Goal: Information Seeking & Learning: Learn about a topic

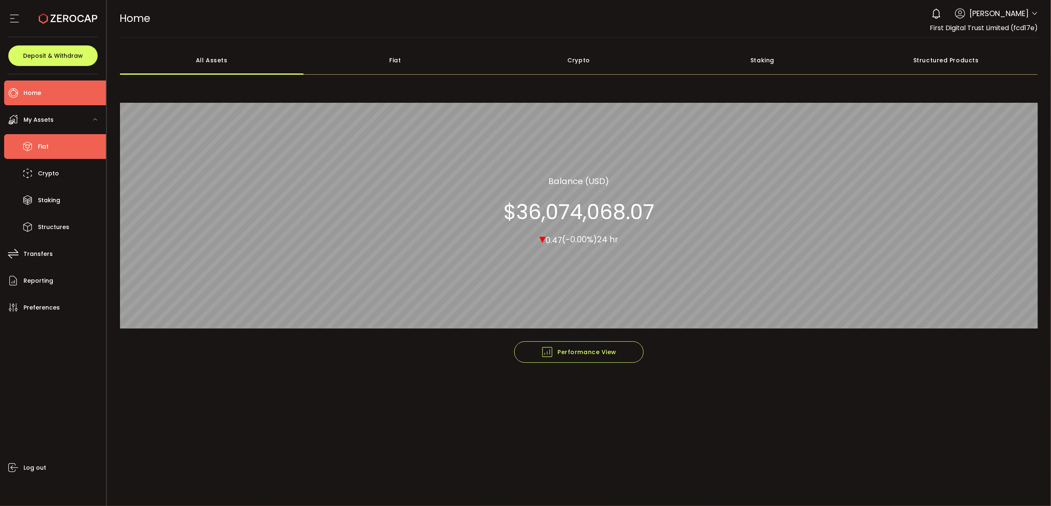
click at [60, 148] on li "Fiat" at bounding box center [55, 146] width 102 height 25
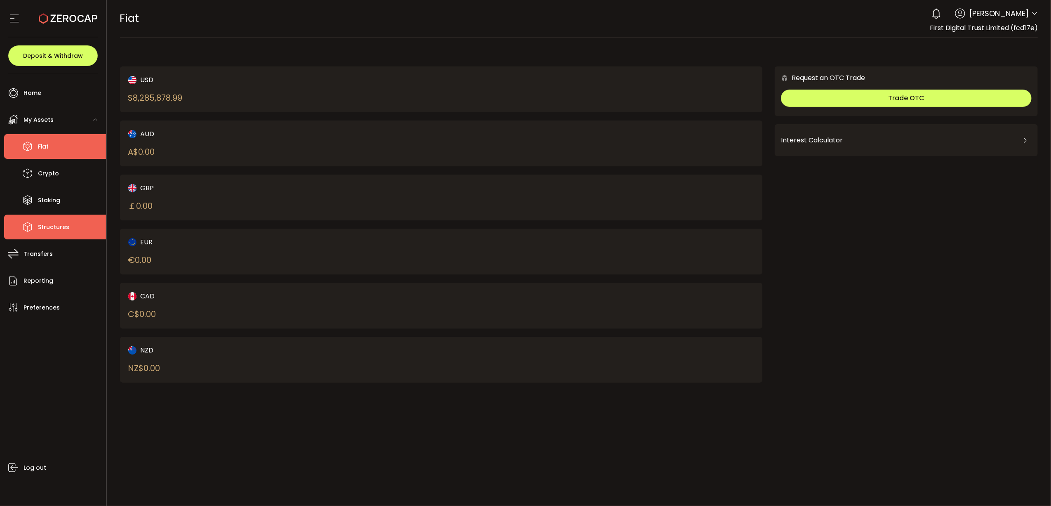
click at [68, 231] on li "Structures" at bounding box center [55, 226] width 102 height 25
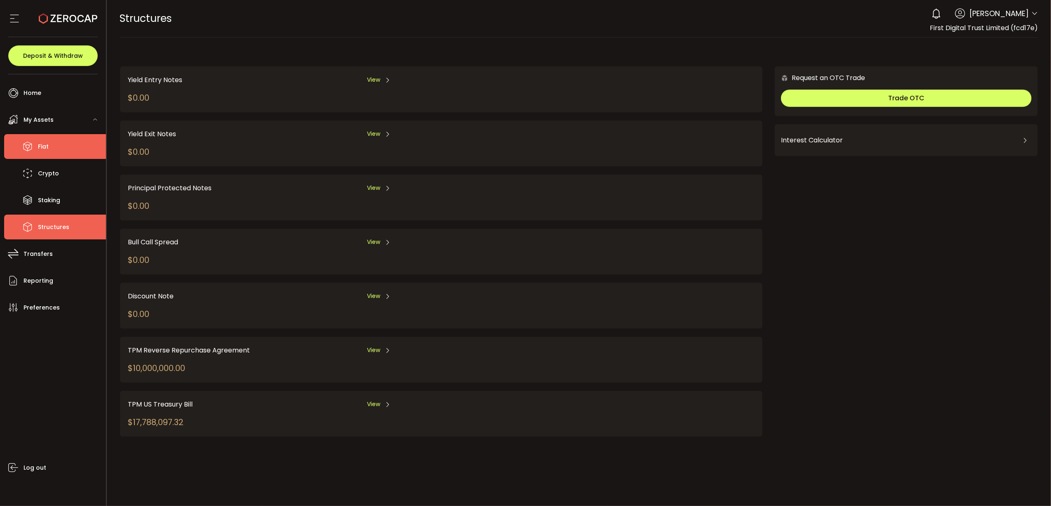
click at [62, 139] on li "Fiat" at bounding box center [55, 146] width 102 height 25
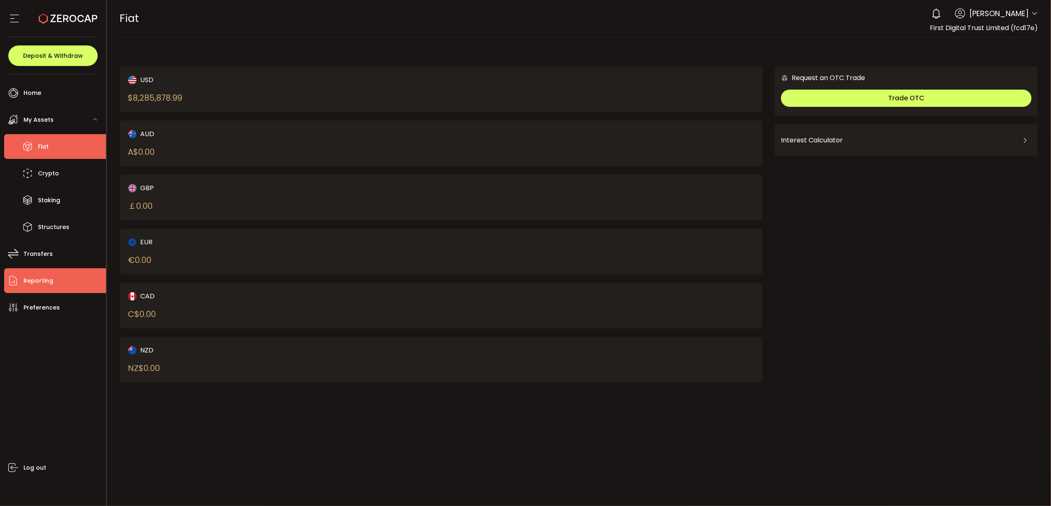
click at [50, 278] on span "Reporting" at bounding box center [39, 281] width 30 height 12
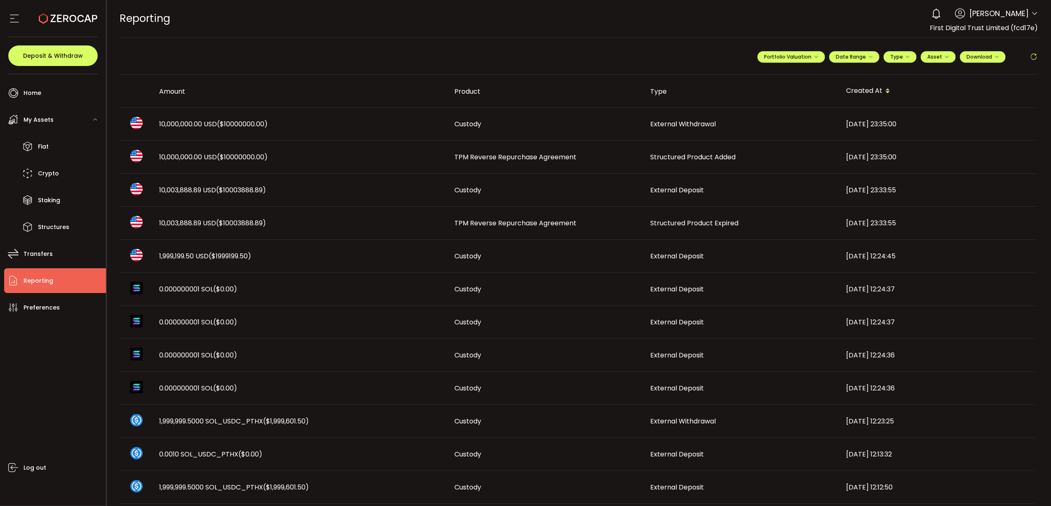
click at [543, 218] on span "TPM Reverse Repurchase Agreement" at bounding box center [516, 222] width 122 height 9
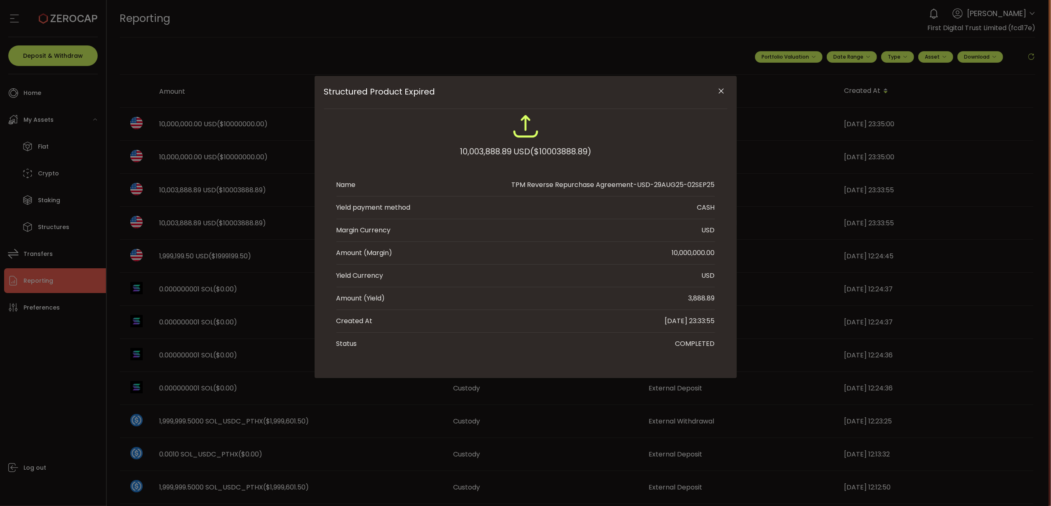
drag, startPoint x: 691, startPoint y: 183, endPoint x: 716, endPoint y: 185, distance: 24.8
click at [716, 185] on div "10,003,888.89 USD ($10003888.89) Name TPM Reverse Repurchase Agreement-USD-29AU…" at bounding box center [525, 234] width 403 height 242
click at [717, 90] on icon "Close" at bounding box center [721, 91] width 8 height 8
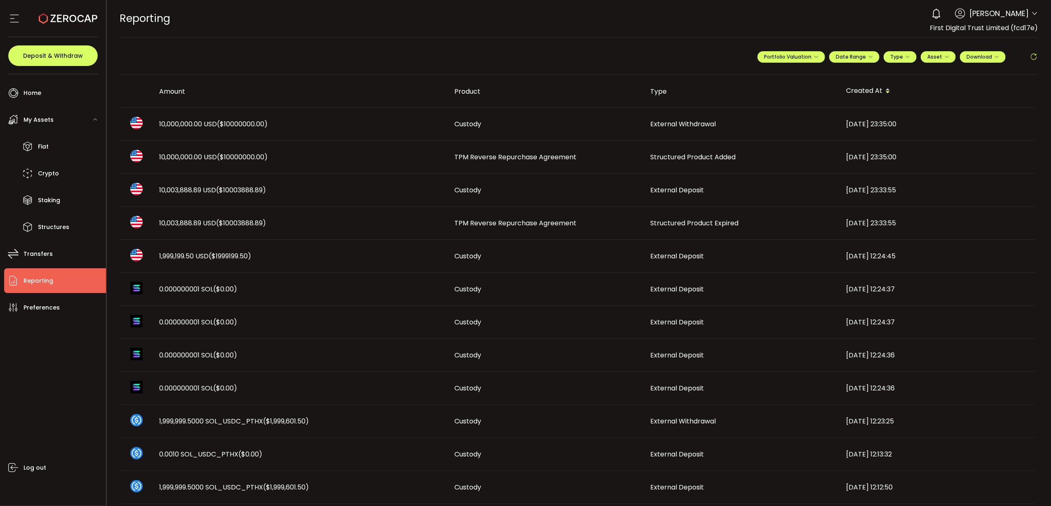
click at [498, 155] on span "TPM Reverse Repurchase Agreement" at bounding box center [516, 156] width 122 height 9
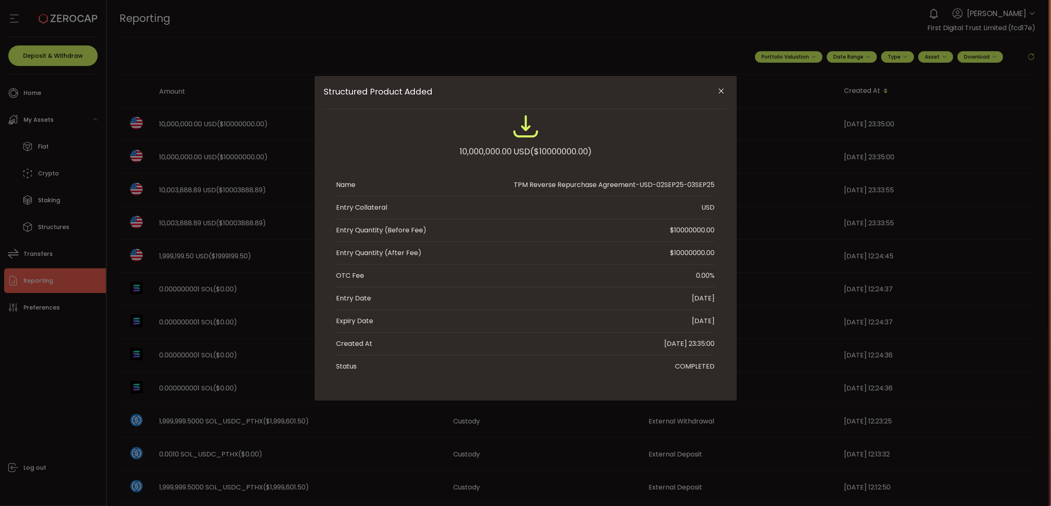
click at [718, 89] on icon "Close" at bounding box center [721, 91] width 8 height 8
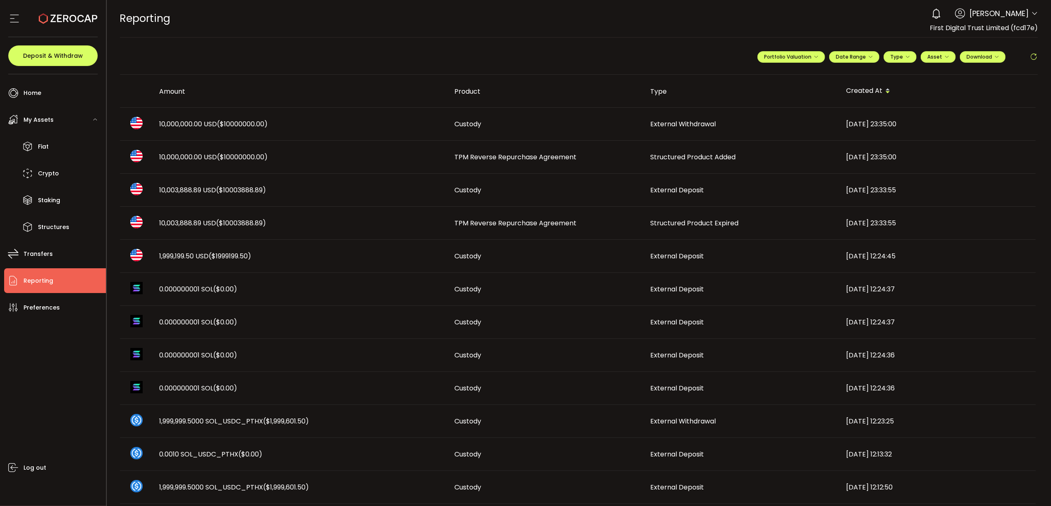
click at [527, 224] on span "TPM Reverse Repurchase Agreement" at bounding box center [516, 222] width 122 height 9
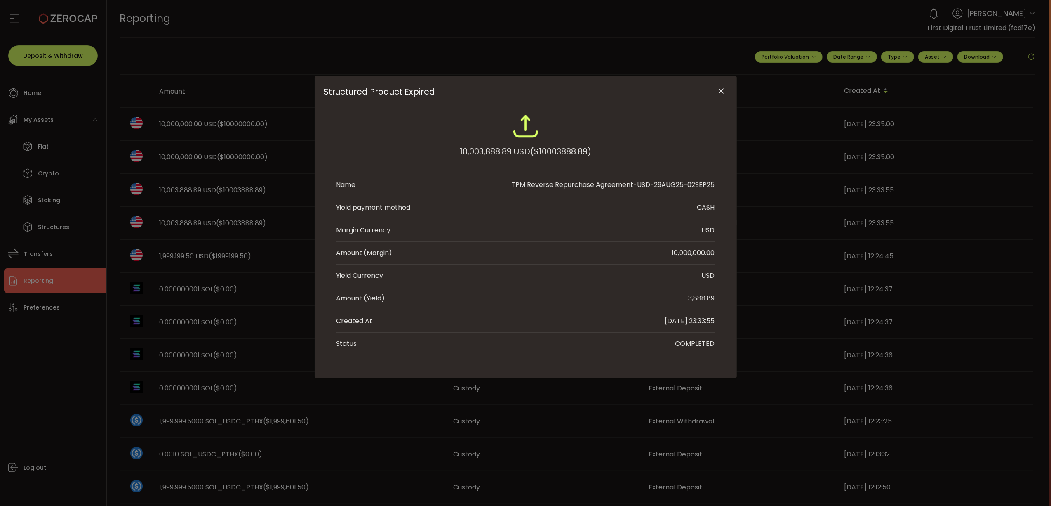
drag, startPoint x: 688, startPoint y: 297, endPoint x: 720, endPoint y: 297, distance: 32.2
click at [720, 297] on div "10,003,888.89 USD ($10003888.89) Name TPM Reverse Repurchase Agreement-USD-29AU…" at bounding box center [525, 234] width 403 height 242
copy div "3,888.89"
click at [718, 93] on icon "Close" at bounding box center [721, 91] width 8 height 8
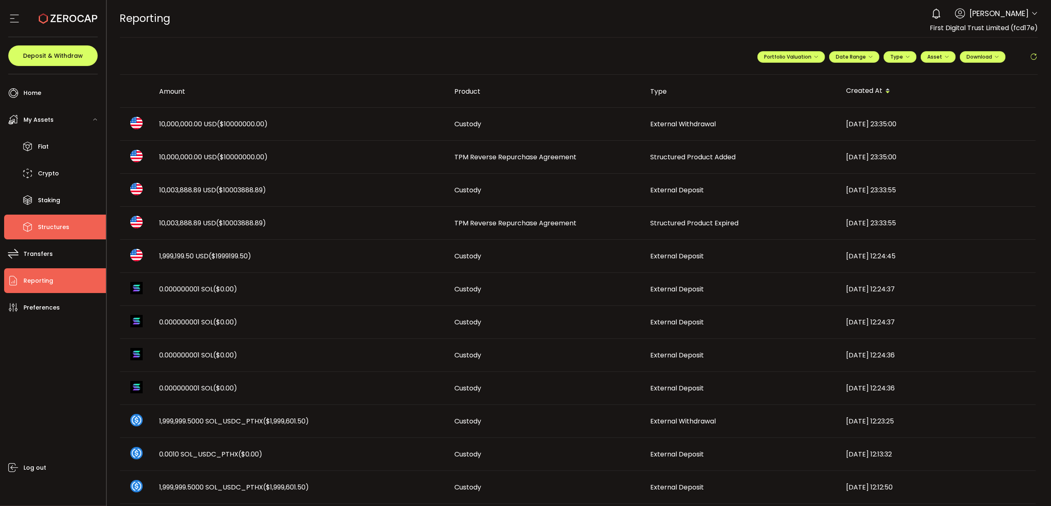
click at [81, 222] on li "Structures" at bounding box center [55, 226] width 102 height 25
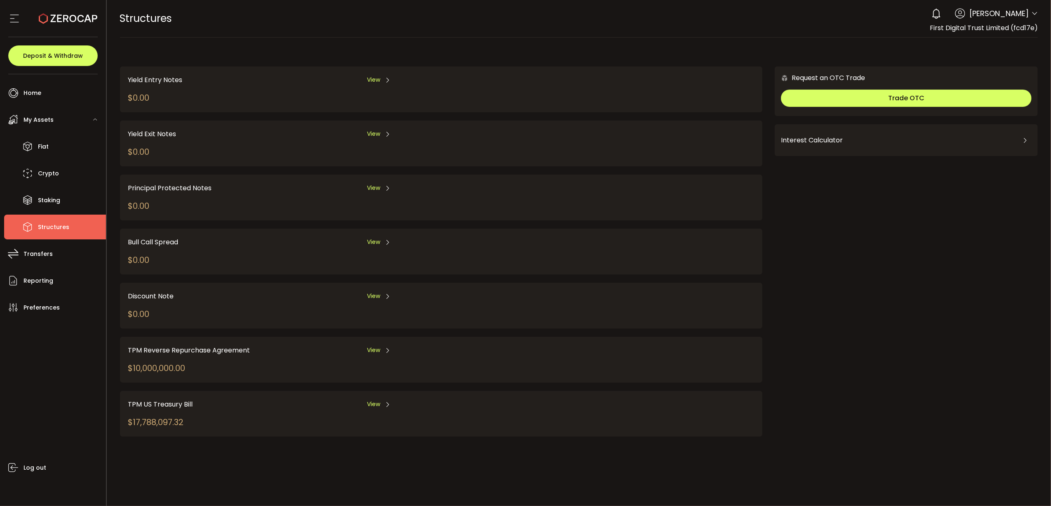
click at [381, 347] on div "View" at bounding box center [379, 350] width 24 height 10
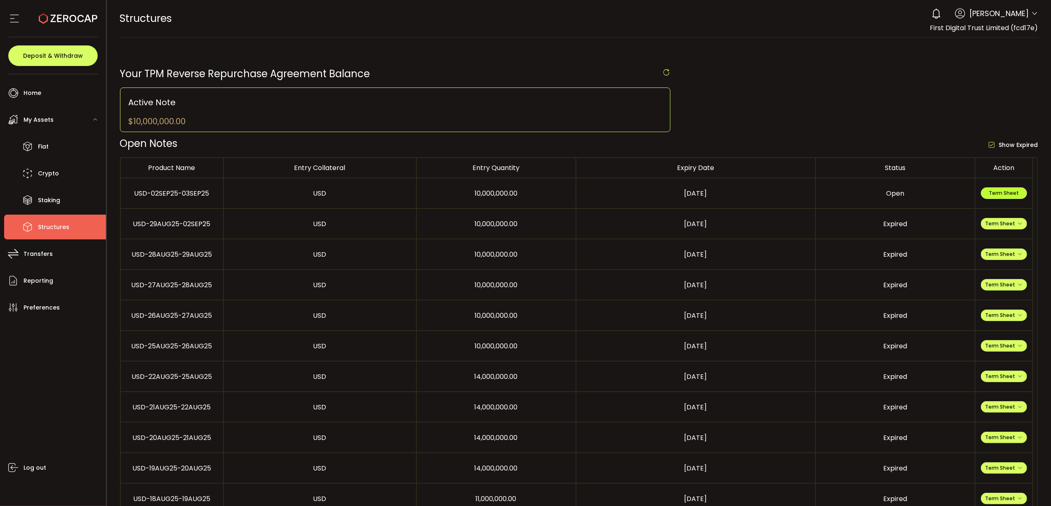
click at [788, 196] on span "Term Sheet" at bounding box center [1004, 192] width 30 height 7
click at [59, 145] on li "Fiat" at bounding box center [55, 146] width 102 height 25
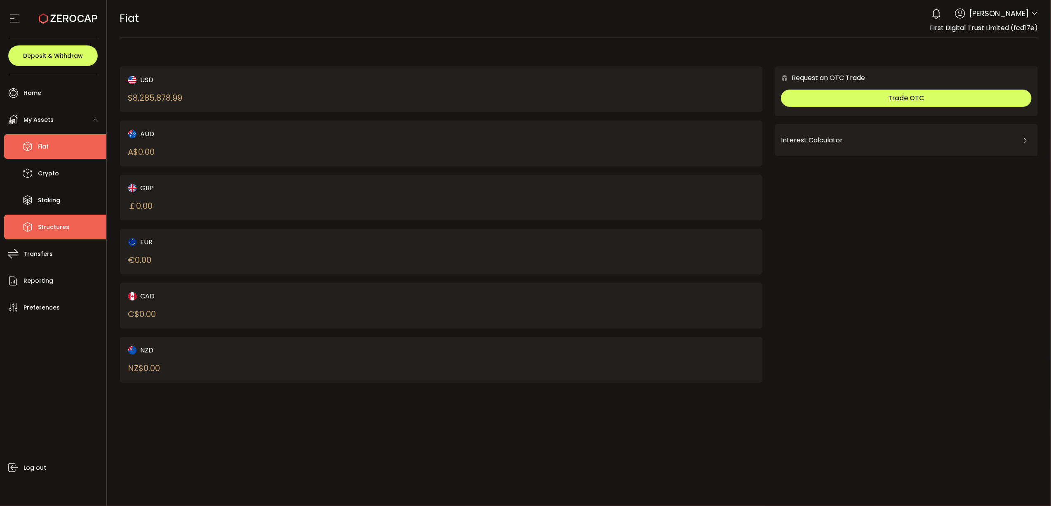
click at [76, 218] on li "Structures" at bounding box center [55, 226] width 102 height 25
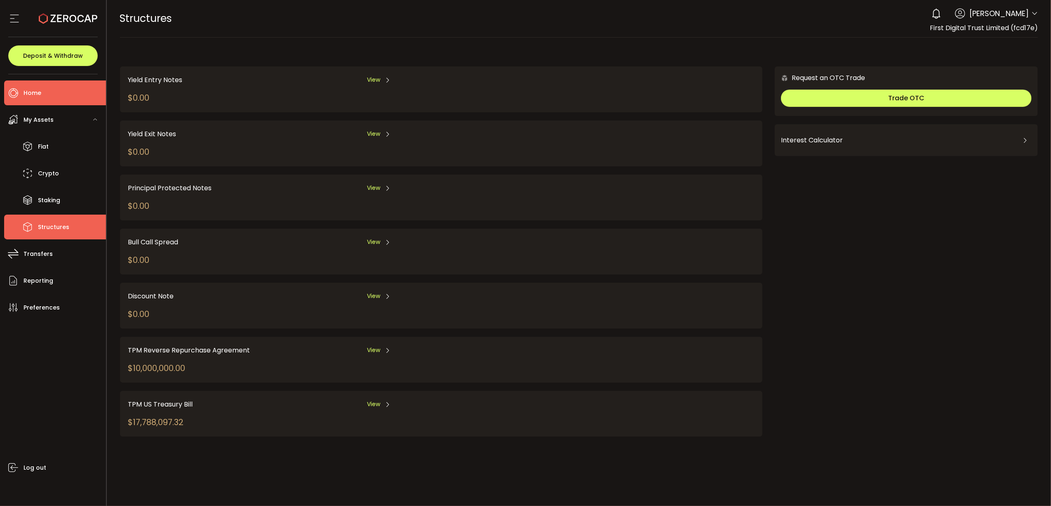
click at [50, 94] on li "Home" at bounding box center [55, 92] width 102 height 25
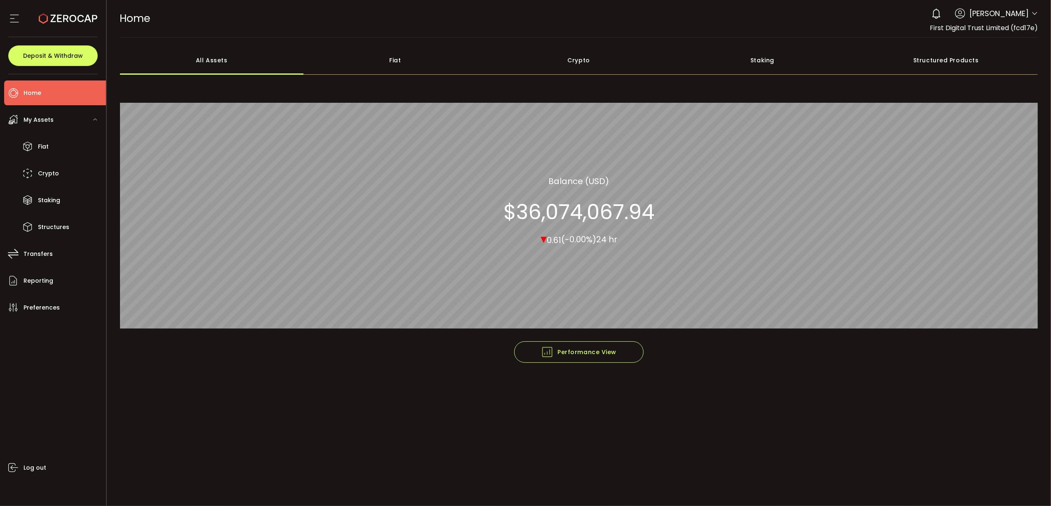
click at [788, 64] on div "Structured Products" at bounding box center [946, 60] width 184 height 29
click at [192, 61] on div "All Assets" at bounding box center [212, 60] width 184 height 29
